Goal: Transaction & Acquisition: Purchase product/service

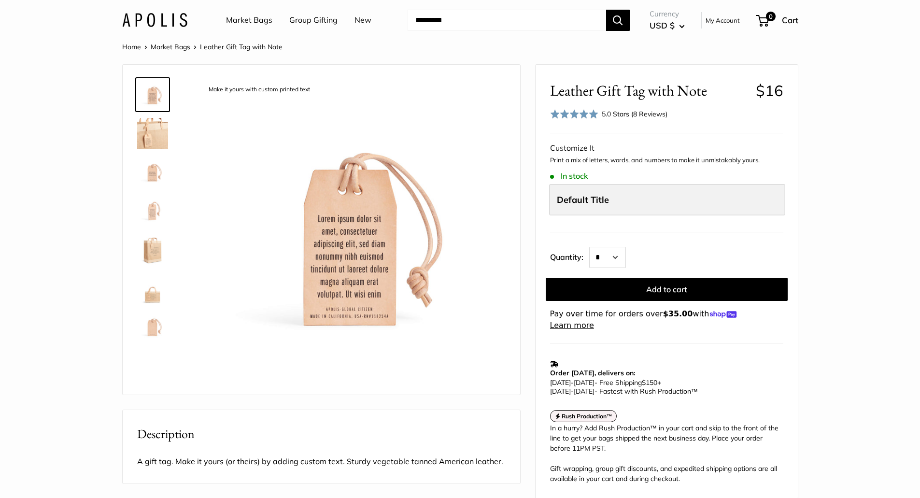
click at [615, 201] on label "Default Title" at bounding box center [667, 200] width 236 height 32
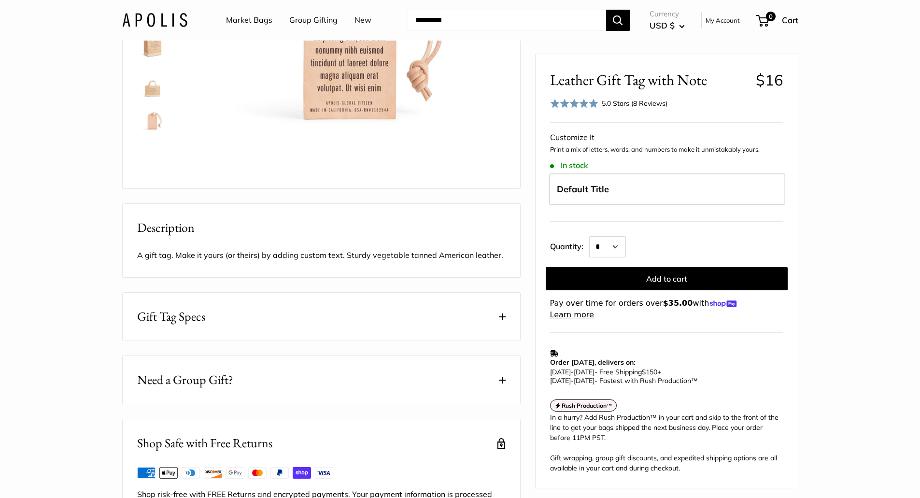
scroll to position [241, 0]
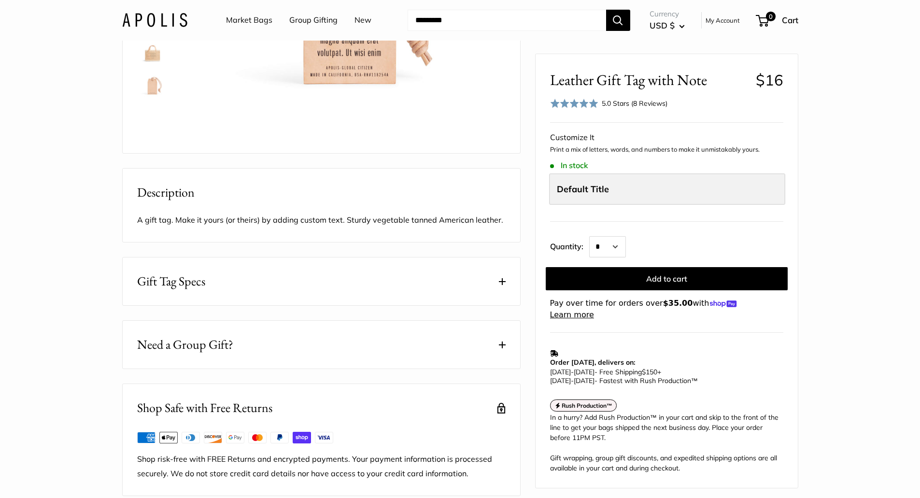
click at [580, 186] on span "Default Title" at bounding box center [583, 188] width 52 height 11
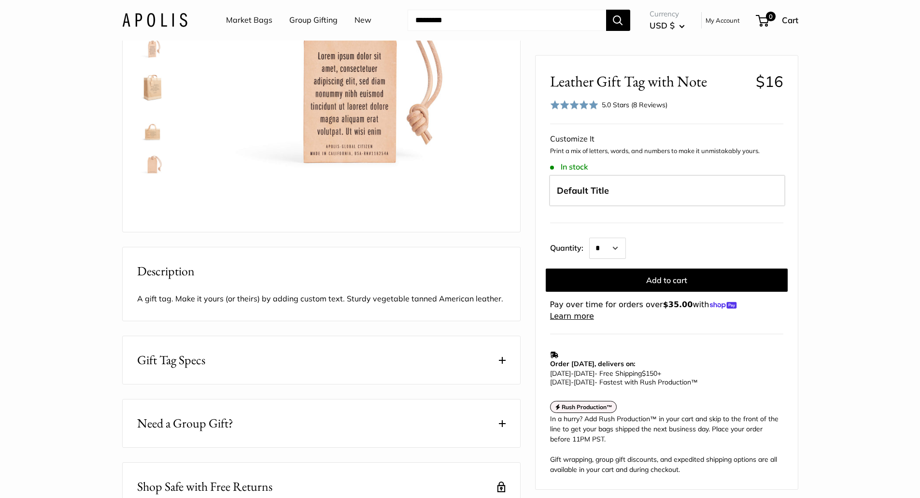
scroll to position [48, 0]
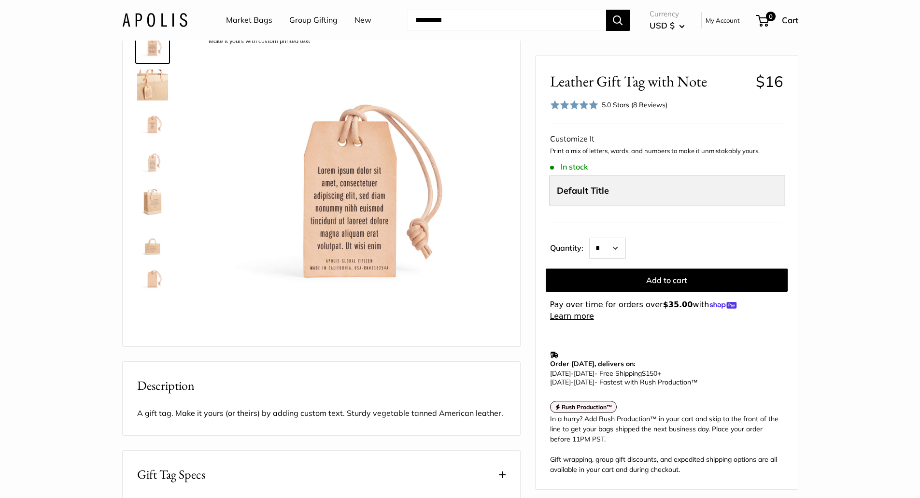
click at [670, 200] on label "Default Title" at bounding box center [667, 191] width 236 height 32
click at [621, 249] on select "* * * * * * * * * *** *** *** *** *** *** *** *** *** *** *** *** *** *** *** *…" at bounding box center [607, 248] width 37 height 21
click at [589, 238] on select "* * * * * * * * * *** *** *** *** *** *** *** *** *** *** *** *** *** *** *** *…" at bounding box center [607, 248] width 37 height 21
click at [584, 180] on label "Default Title" at bounding box center [667, 191] width 236 height 32
click at [565, 203] on label "Default Title" at bounding box center [667, 191] width 236 height 32
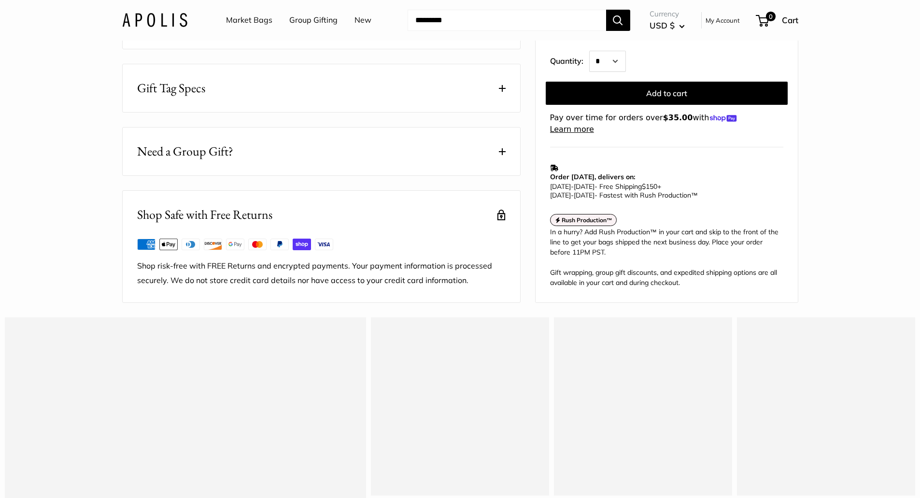
scroll to position [241, 0]
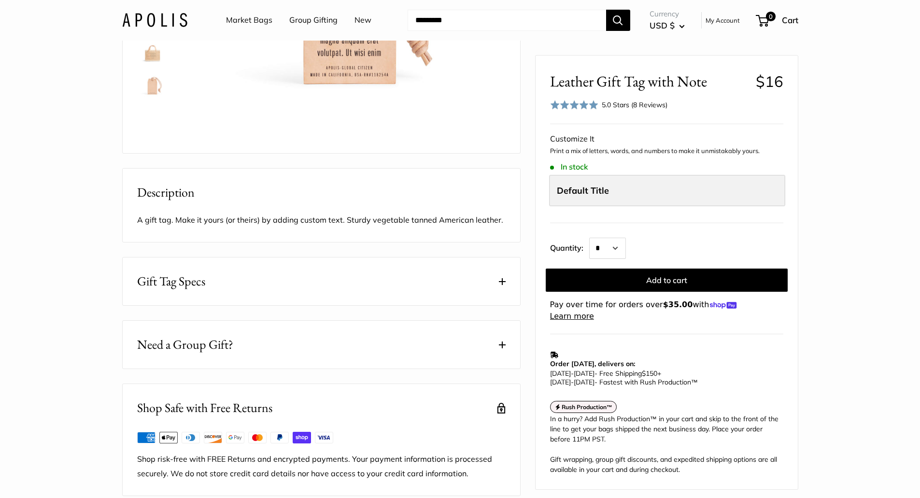
click at [647, 193] on label "Default Title" at bounding box center [667, 191] width 236 height 32
click at [631, 200] on label "Default Title" at bounding box center [667, 191] width 236 height 32
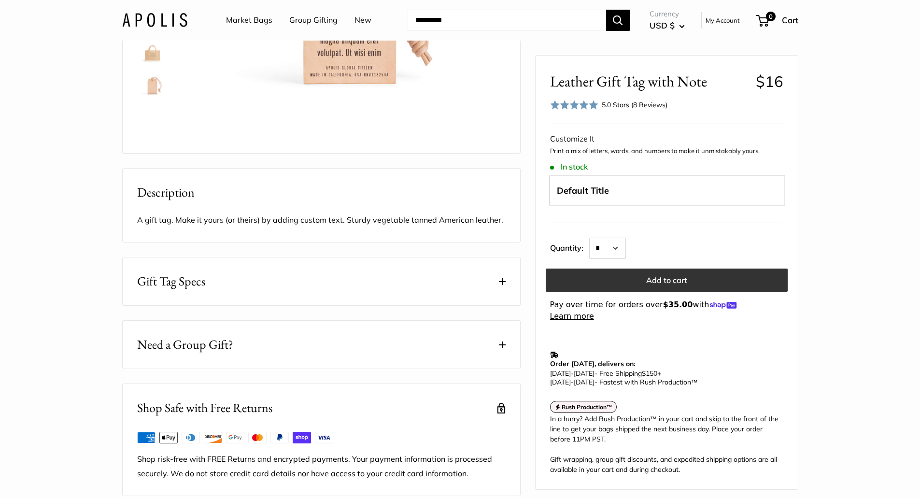
click at [650, 284] on button "Add to cart" at bounding box center [667, 279] width 242 height 23
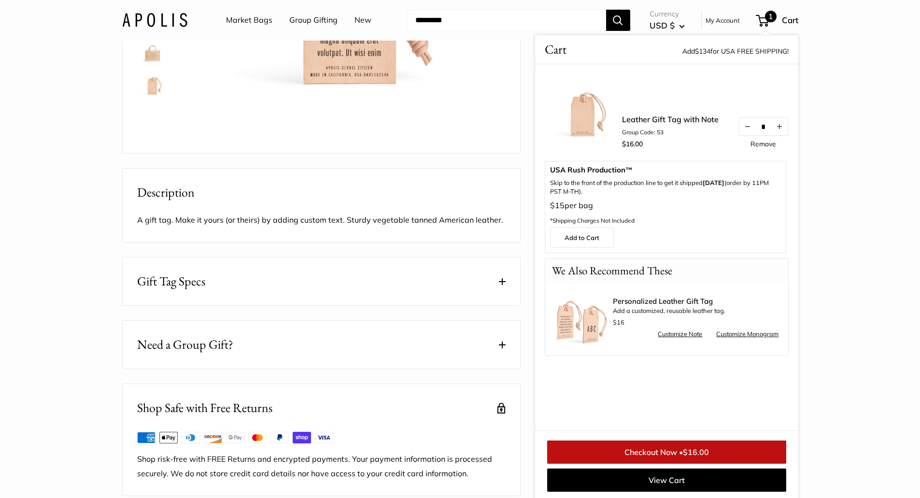
click at [732, 331] on link "Customize Monogram" at bounding box center [747, 334] width 62 height 12
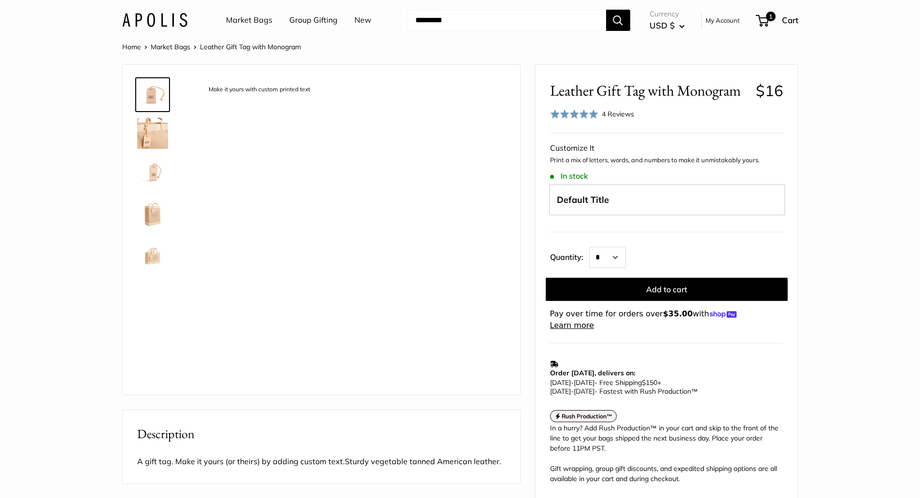
click at [598, 201] on span "Default Title" at bounding box center [583, 199] width 52 height 11
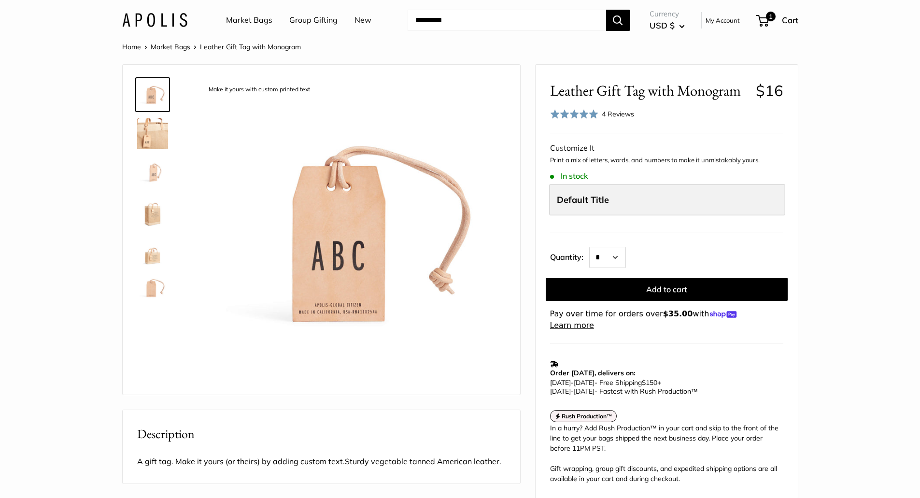
click at [612, 203] on label "Default Title" at bounding box center [667, 200] width 236 height 32
click at [854, 292] on section "Home Market Bags Leather Gift Tag with Monogram Make it yours with custom print…" at bounding box center [460, 389] width 920 height 697
click at [610, 217] on div "Default Title" at bounding box center [666, 202] width 237 height 37
click at [604, 203] on span "Default Title" at bounding box center [583, 199] width 52 height 11
click at [604, 201] on span "Default Title" at bounding box center [583, 199] width 52 height 11
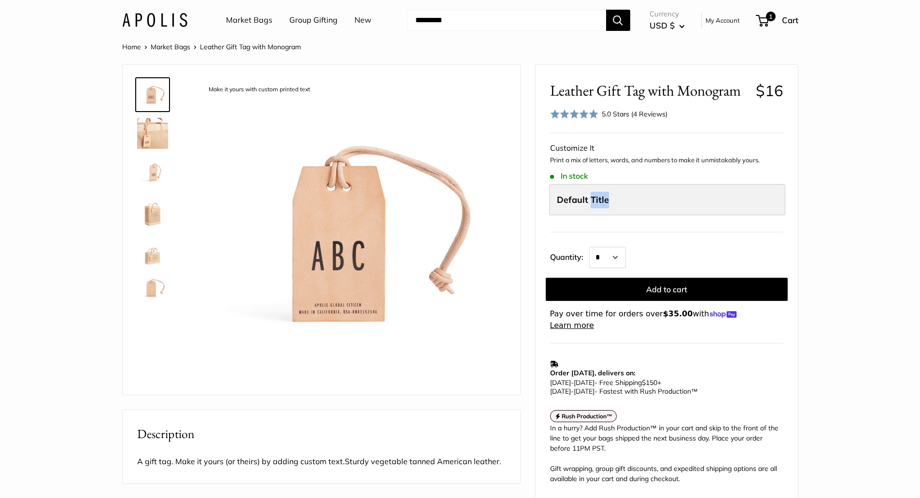
click at [604, 201] on span "Default Title" at bounding box center [583, 199] width 52 height 11
click at [846, 215] on section "Home Market Bags Leather Gift Tag with Monogram Make it yours with custom print…" at bounding box center [460, 389] width 920 height 697
click at [581, 170] on form "**********" at bounding box center [666, 236] width 233 height 190
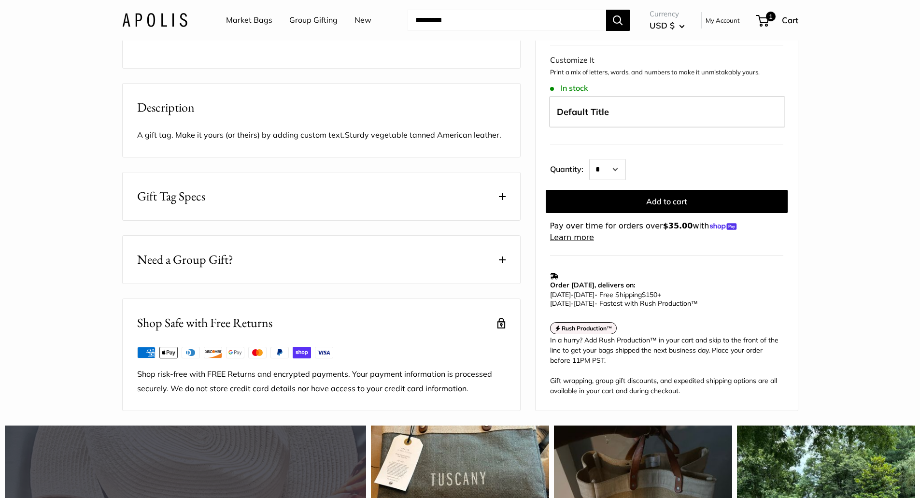
scroll to position [386, 0]
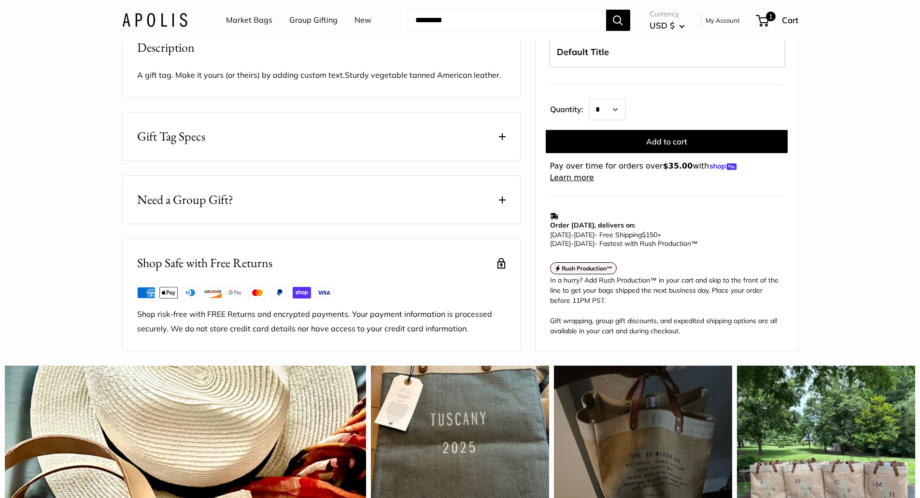
click at [503, 140] on span at bounding box center [502, 136] width 7 height 7
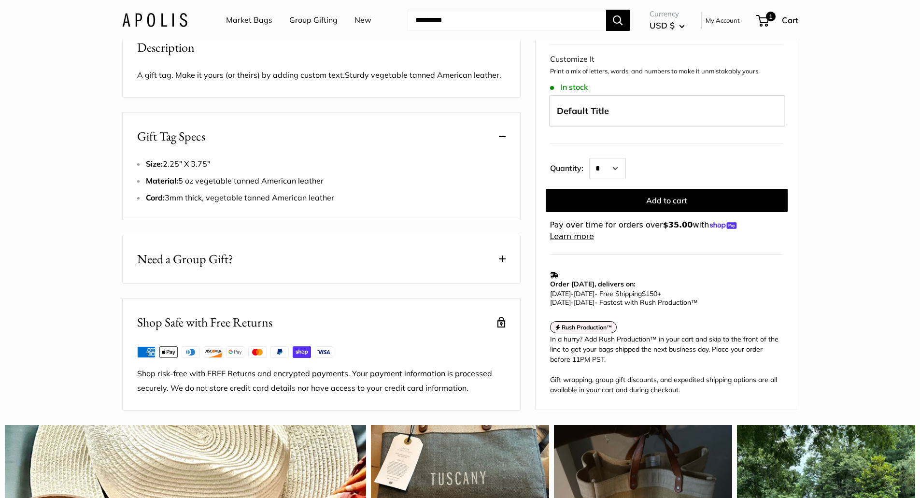
click at [357, 80] on span "Sturdy vegetable tanned American leather." at bounding box center [423, 75] width 156 height 10
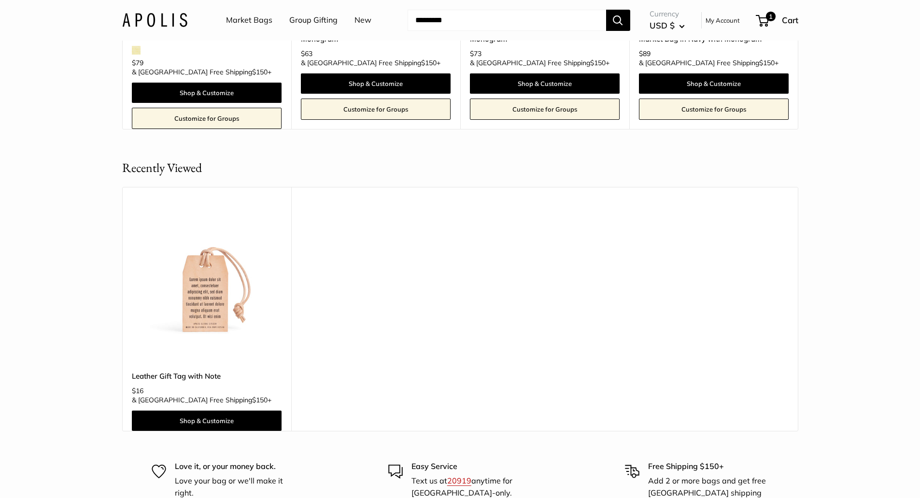
scroll to position [2462, 0]
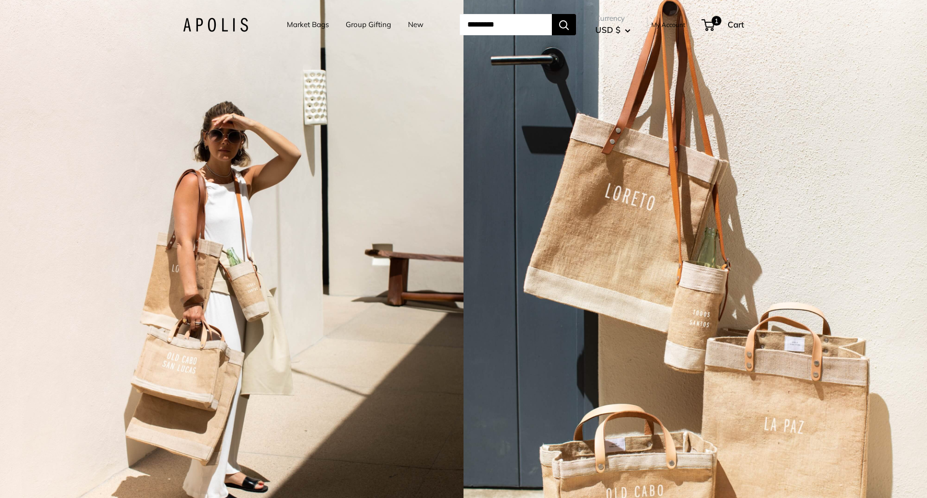
click at [295, 25] on link "Market Bags" at bounding box center [308, 25] width 42 height 14
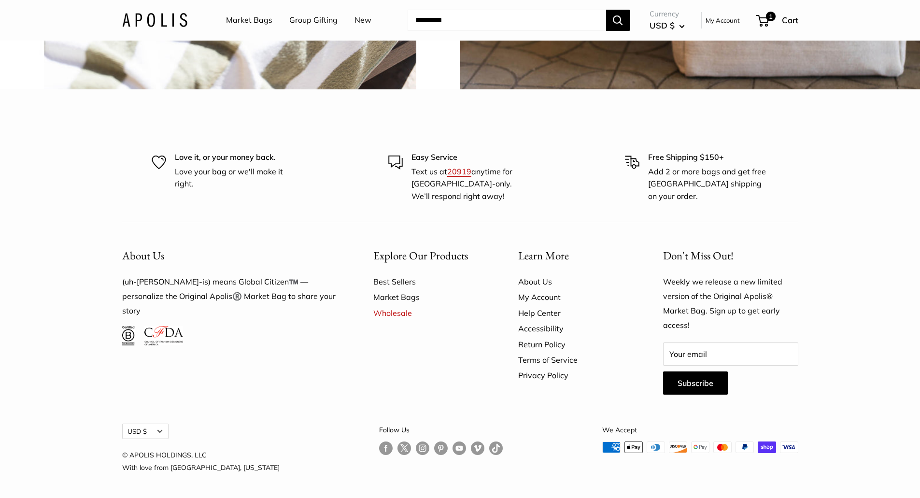
scroll to position [2939, 0]
click at [385, 277] on link "Best Sellers" at bounding box center [428, 281] width 111 height 15
